Goal: Task Accomplishment & Management: Use online tool/utility

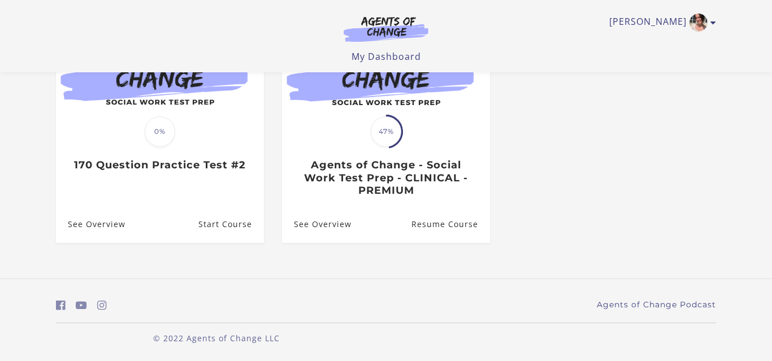
scroll to position [154, 0]
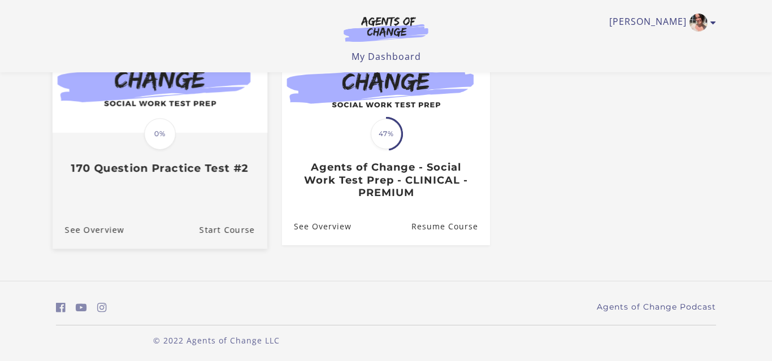
click at [154, 139] on span "0%" at bounding box center [160, 134] width 32 height 32
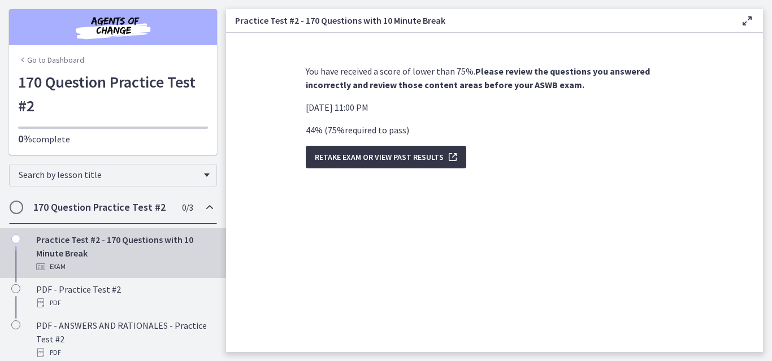
click at [365, 159] on span "Retake Exam OR View Past Results" at bounding box center [379, 157] width 129 height 14
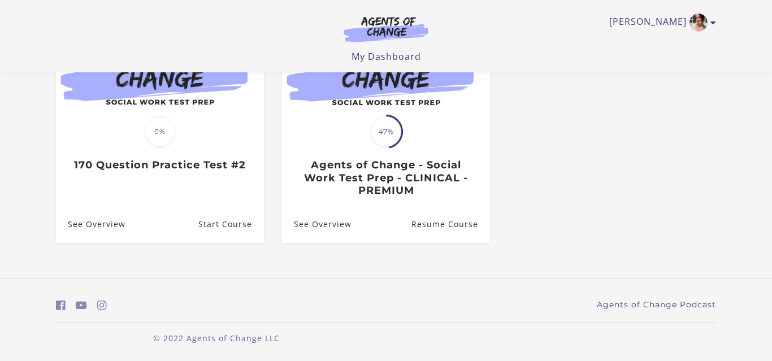
scroll to position [158, 0]
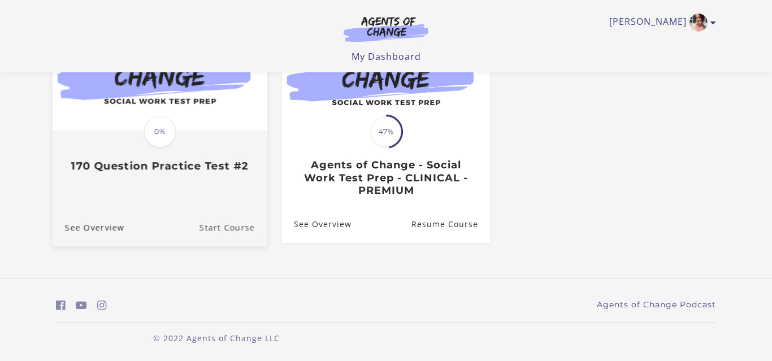
click at [224, 229] on link "Start Course" at bounding box center [234, 227] width 68 height 38
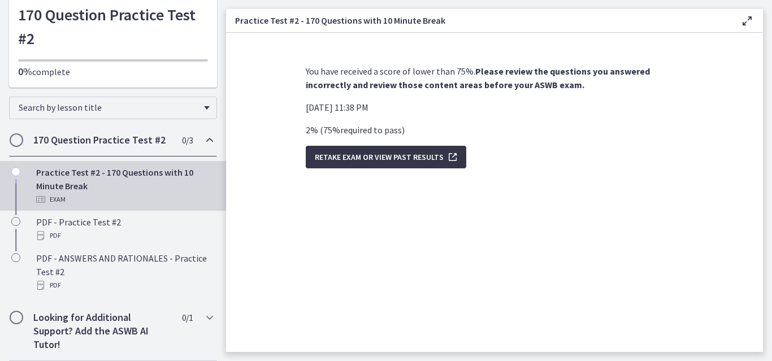
click at [340, 158] on span "Retake Exam OR View Past Results" at bounding box center [379, 157] width 129 height 14
